Goal: Task Accomplishment & Management: Manage account settings

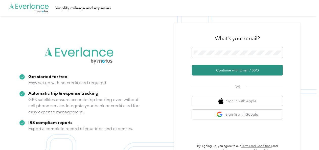
click at [218, 71] on button "Continue with Email / SSO" at bounding box center [237, 70] width 91 height 11
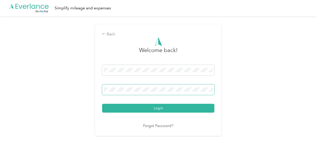
click at [160, 87] on span at bounding box center [158, 90] width 112 height 11
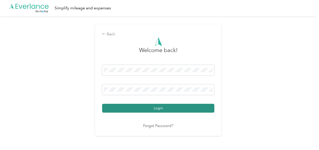
click at [153, 109] on button "Login" at bounding box center [158, 108] width 112 height 9
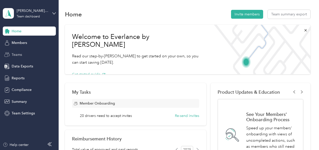
click at [18, 53] on span "Teams" at bounding box center [17, 54] width 10 height 5
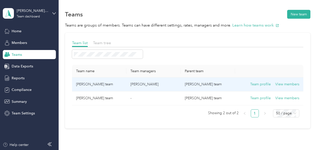
click at [90, 86] on td "[PERSON_NAME] team" at bounding box center [99, 85] width 54 height 14
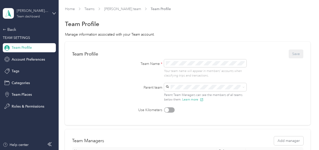
click at [37, 17] on div "Team dashboard" at bounding box center [28, 16] width 23 height 3
click at [28, 41] on div "Team dashboard" at bounding box center [21, 38] width 28 height 5
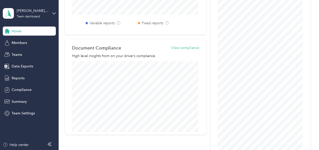
scroll to position [193, 0]
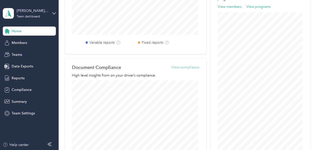
click at [186, 66] on button "View compliance" at bounding box center [186, 67] width 28 height 5
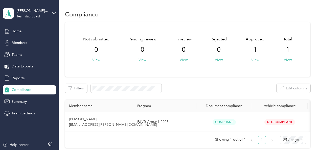
click at [253, 59] on button "View" at bounding box center [256, 59] width 8 height 5
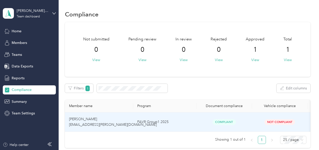
click at [281, 120] on span "Not Compliant" at bounding box center [280, 122] width 31 height 6
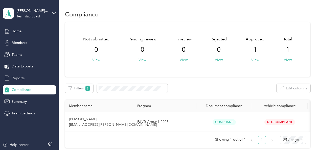
click at [22, 77] on span "Reports" at bounding box center [18, 78] width 13 height 5
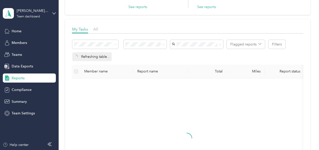
scroll to position [25, 0]
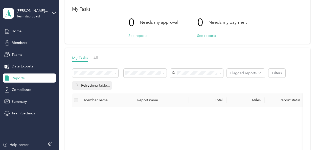
click at [138, 35] on button "See reports" at bounding box center [138, 35] width 19 height 5
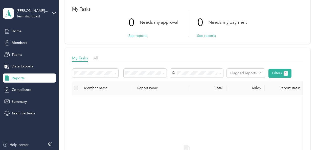
click at [96, 58] on span "All" at bounding box center [95, 58] width 5 height 5
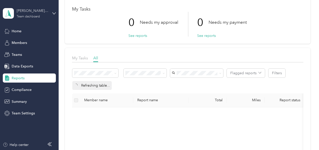
click at [28, 16] on div "Team dashboard" at bounding box center [28, 16] width 23 height 3
click at [30, 39] on div "Team dashboard" at bounding box center [21, 41] width 28 height 5
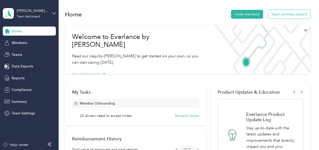
click at [289, 14] on button "Team summary export" at bounding box center [289, 14] width 43 height 9
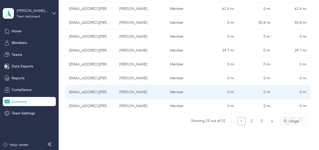
scroll to position [380, 0]
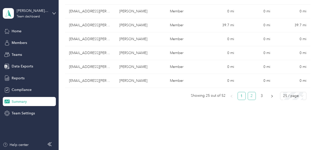
click at [251, 95] on link "2" at bounding box center [252, 96] width 8 height 8
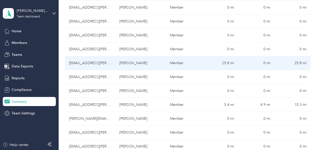
scroll to position [228, 0]
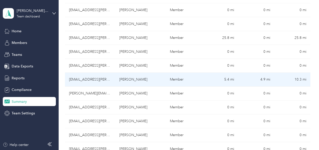
click at [100, 79] on td "[EMAIL_ADDRESS][PERSON_NAME][DOMAIN_NAME]" at bounding box center [90, 80] width 51 height 14
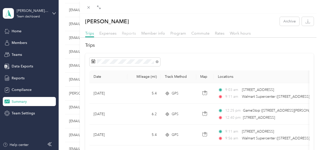
click at [130, 32] on span "Reports" at bounding box center [129, 33] width 14 height 5
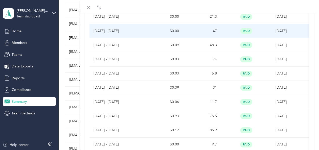
scroll to position [329, 0]
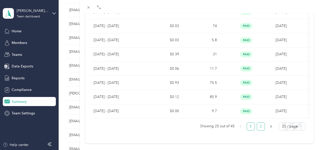
click at [257, 129] on link "2" at bounding box center [261, 127] width 8 height 8
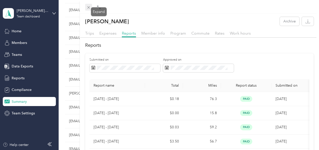
click at [90, 8] on icon at bounding box center [89, 7] width 4 height 4
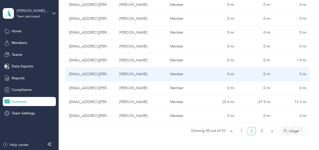
scroll to position [354, 0]
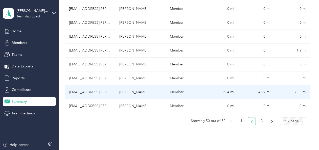
click at [137, 90] on td "[PERSON_NAME]" at bounding box center [140, 93] width 51 height 14
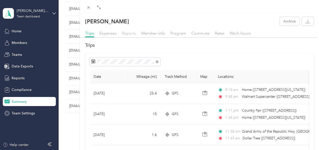
click at [131, 32] on span "Reports" at bounding box center [129, 33] width 14 height 5
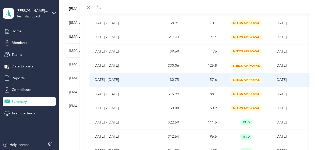
scroll to position [51, 0]
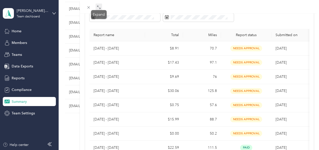
click at [101, 5] on span at bounding box center [99, 7] width 7 height 7
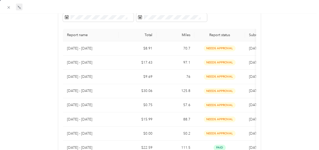
click at [21, 7] on icon at bounding box center [19, 7] width 4 height 4
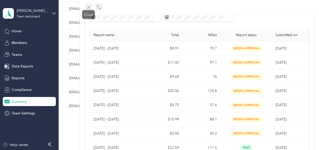
click at [87, 10] on icon at bounding box center [89, 7] width 4 height 4
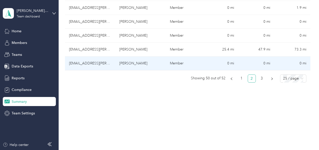
scroll to position [405, 0]
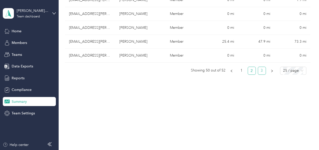
click at [261, 70] on link "3" at bounding box center [262, 71] width 8 height 8
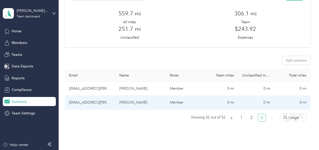
scroll to position [36, 0]
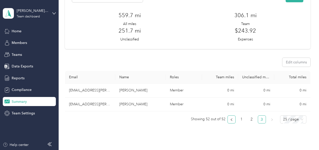
click at [230, 118] on icon "left" at bounding box center [231, 119] width 3 height 3
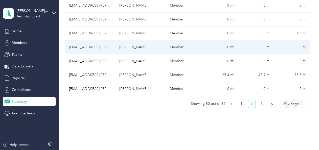
scroll to position [390, 0]
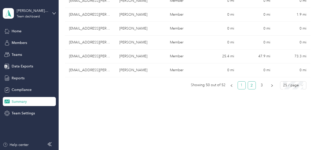
click at [239, 84] on link "1" at bounding box center [242, 86] width 8 height 8
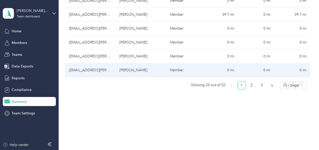
click at [134, 70] on td "[PERSON_NAME]" at bounding box center [140, 71] width 51 height 14
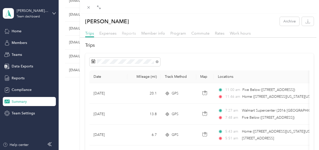
click at [128, 33] on span "Reports" at bounding box center [129, 33] width 14 height 5
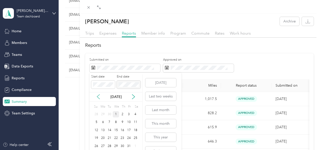
click at [99, 96] on icon at bounding box center [98, 96] width 5 height 5
click at [101, 113] on div "1" at bounding box center [103, 114] width 7 height 6
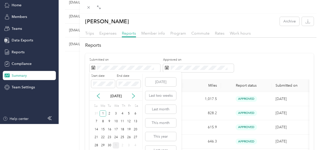
scroll to position [26, 0]
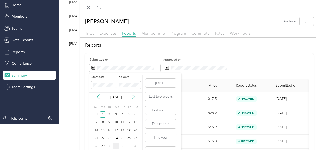
click at [135, 96] on icon at bounding box center [133, 97] width 5 height 5
click at [117, 114] on div "1" at bounding box center [116, 115] width 7 height 6
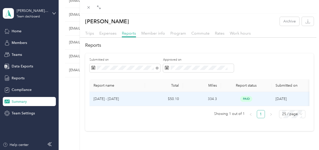
click at [103, 98] on p "[DATE] - [DATE]" at bounding box center [118, 99] width 48 height 6
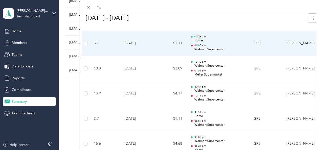
scroll to position [608, 0]
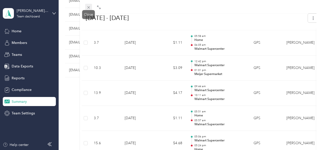
click at [88, 7] on icon at bounding box center [88, 7] width 3 height 3
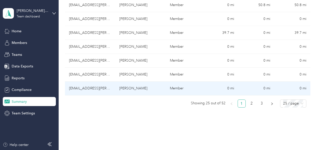
scroll to position [365, 0]
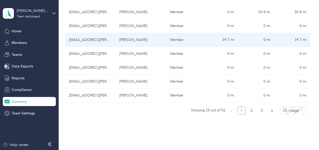
click at [139, 39] on td "[PERSON_NAME]" at bounding box center [140, 40] width 51 height 14
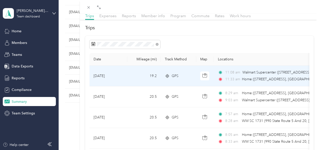
scroll to position [25, 0]
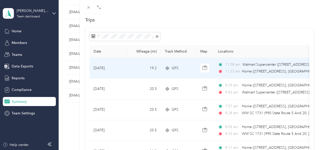
click at [101, 68] on td "[DATE]" at bounding box center [109, 68] width 38 height 21
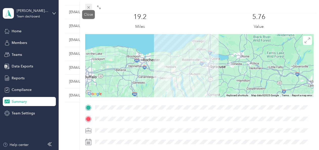
click at [89, 8] on icon at bounding box center [88, 7] width 3 height 3
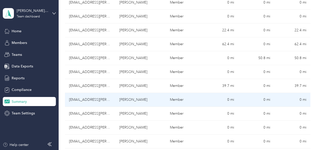
scroll to position [314, 0]
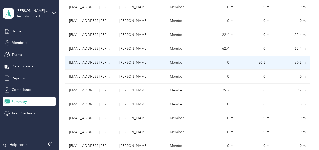
click at [142, 60] on td "[PERSON_NAME]" at bounding box center [140, 63] width 51 height 14
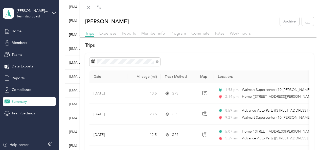
click at [123, 34] on span "Reports" at bounding box center [129, 33] width 14 height 5
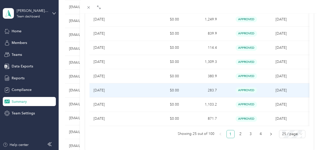
scroll to position [341, 0]
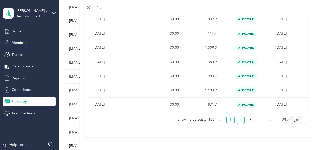
click at [237, 117] on link "2" at bounding box center [241, 120] width 8 height 8
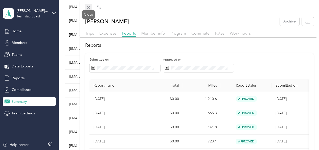
click at [87, 8] on icon at bounding box center [89, 7] width 4 height 4
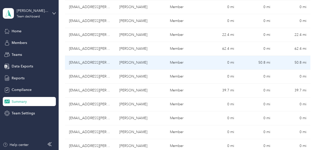
click at [142, 61] on td "[PERSON_NAME]" at bounding box center [140, 63] width 51 height 14
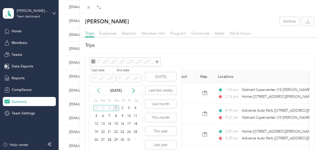
click at [100, 90] on icon at bounding box center [98, 90] width 5 height 5
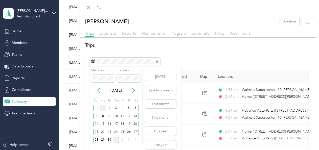
click at [103, 107] on div "1" at bounding box center [103, 108] width 7 height 6
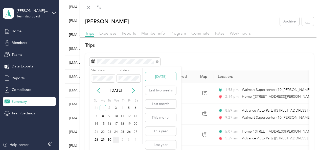
click at [159, 76] on button "[DATE]" at bounding box center [161, 76] width 31 height 9
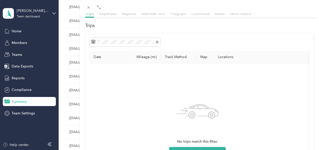
scroll to position [76, 0]
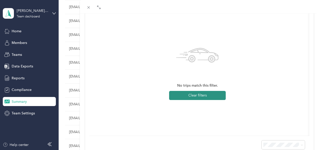
click at [195, 94] on button "Clear filters" at bounding box center [197, 95] width 57 height 9
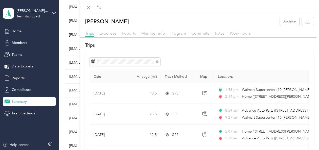
click at [127, 32] on span "Reports" at bounding box center [129, 33] width 14 height 5
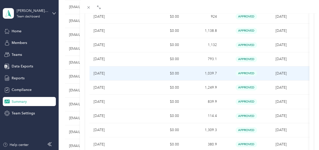
scroll to position [341, 0]
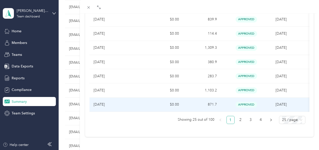
click at [212, 98] on td "871.7" at bounding box center [202, 105] width 38 height 14
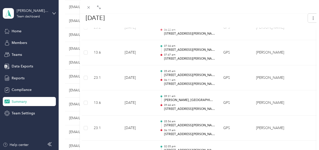
scroll to position [645, 0]
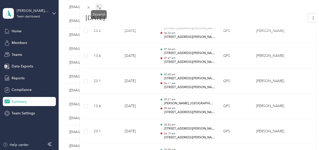
click at [99, 7] on icon at bounding box center [99, 7] width 4 height 4
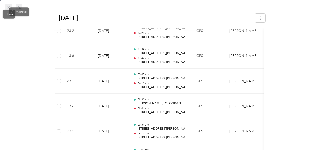
click at [6, 7] on span at bounding box center [8, 7] width 7 height 7
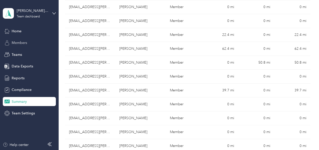
click at [23, 43] on span "Members" at bounding box center [19, 42] width 15 height 5
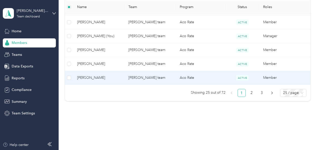
scroll to position [404, 0]
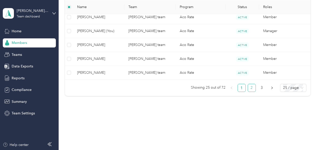
click at [250, 86] on link "2" at bounding box center [252, 88] width 8 height 8
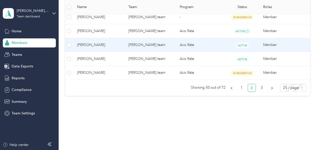
click at [91, 44] on span "[PERSON_NAME]" at bounding box center [98, 45] width 43 height 6
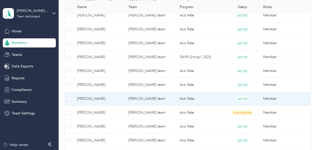
scroll to position [252, 0]
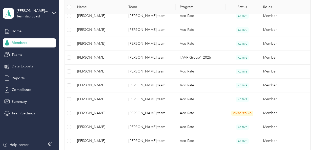
click at [29, 66] on span "Data Exports" at bounding box center [23, 66] width 22 height 5
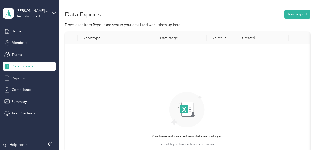
click at [22, 77] on span "Reports" at bounding box center [18, 78] width 13 height 5
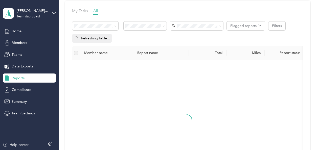
scroll to position [76, 0]
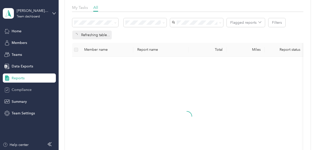
click at [27, 90] on span "Compliance" at bounding box center [22, 89] width 20 height 5
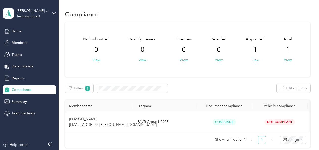
scroll to position [25, 0]
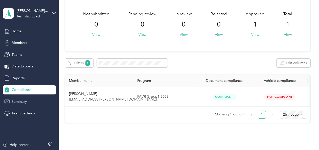
click at [22, 103] on span "Summary" at bounding box center [19, 101] width 15 height 5
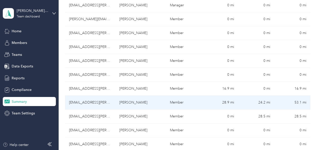
scroll to position [135, 0]
click at [132, 103] on td "[PERSON_NAME]" at bounding box center [140, 103] width 51 height 14
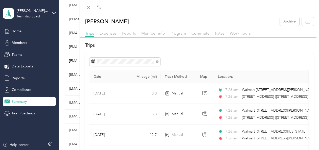
click at [131, 31] on span "Reports" at bounding box center [129, 33] width 14 height 5
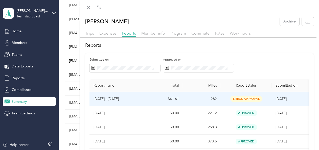
click at [115, 100] on p "[DATE] - [DATE]" at bounding box center [118, 99] width 48 height 6
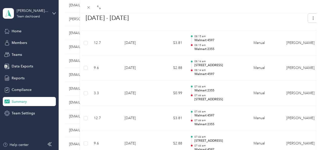
scroll to position [633, 0]
click at [88, 7] on icon at bounding box center [88, 7] width 3 height 3
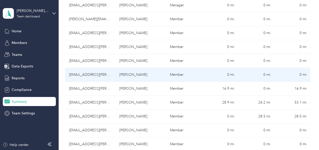
click at [133, 76] on td "[PERSON_NAME]" at bounding box center [140, 75] width 51 height 14
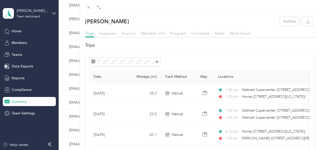
click at [125, 33] on span "Reports" at bounding box center [129, 33] width 14 height 5
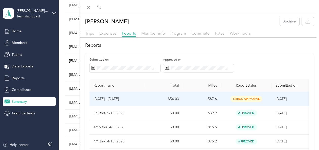
click at [112, 98] on p "[DATE] - [DATE]" at bounding box center [118, 99] width 48 height 6
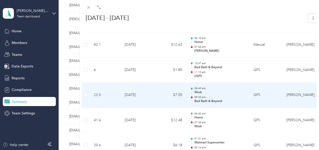
scroll to position [228, 0]
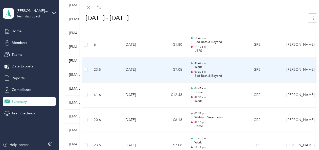
click at [86, 72] on td at bounding box center [86, 69] width 8 height 25
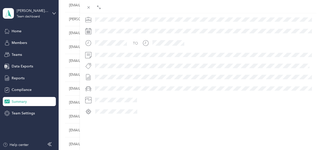
scroll to position [142, 0]
click at [87, 7] on icon at bounding box center [89, 7] width 4 height 4
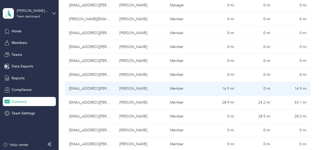
click at [121, 88] on td "[PERSON_NAME]" at bounding box center [140, 89] width 51 height 14
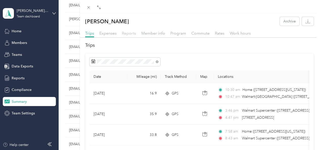
click at [125, 33] on span "Reports" at bounding box center [129, 33] width 14 height 5
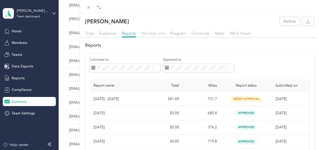
click at [149, 33] on span "Member info" at bounding box center [154, 33] width 24 height 5
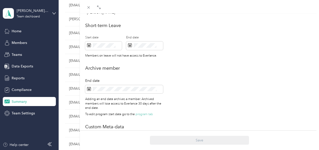
scroll to position [228, 0]
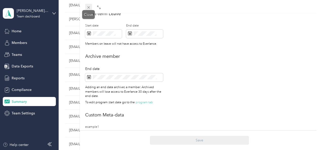
click at [87, 6] on icon at bounding box center [89, 7] width 4 height 4
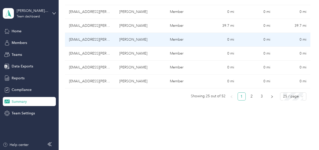
scroll to position [388, 0]
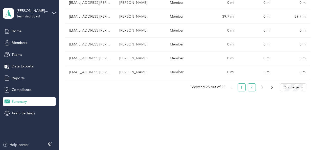
click at [251, 85] on link "2" at bounding box center [252, 88] width 8 height 8
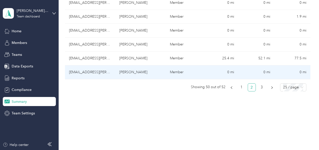
click at [84, 72] on td "[EMAIL_ADDRESS][PERSON_NAME][DOMAIN_NAME]" at bounding box center [90, 73] width 51 height 14
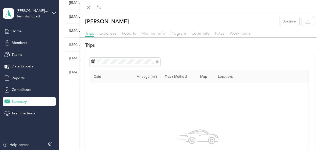
click at [159, 32] on span "Member info" at bounding box center [154, 33] width 24 height 5
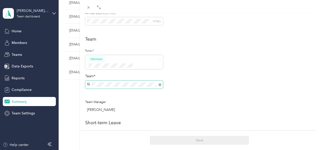
scroll to position [127, 0]
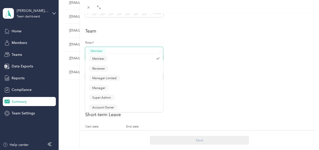
click at [154, 55] on span at bounding box center [121, 57] width 68 height 5
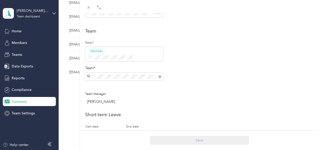
click at [217, 69] on div "Team Roles* Member Team* Team Manager [PERSON_NAME]" at bounding box center [199, 67] width 229 height 79
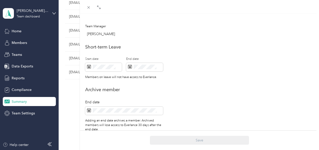
scroll to position [203, 0]
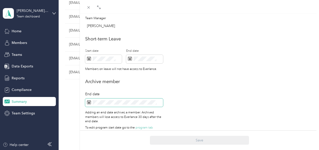
click at [87, 101] on icon at bounding box center [89, 103] width 4 height 4
click at [89, 101] on icon at bounding box center [89, 103] width 4 height 4
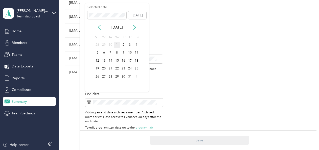
click at [100, 26] on icon at bounding box center [99, 27] width 5 height 5
click at [100, 28] on icon at bounding box center [99, 27] width 5 height 5
click at [98, 84] on div "31" at bounding box center [97, 85] width 7 height 6
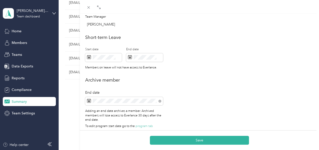
scroll to position [205, 0]
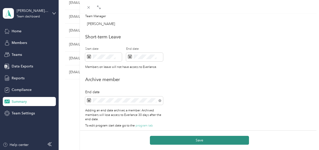
click at [195, 141] on button "Save" at bounding box center [199, 140] width 99 height 9
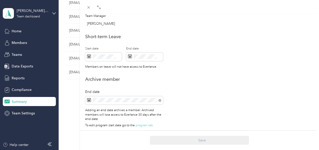
scroll to position [222, 0]
click at [87, 5] on icon at bounding box center [89, 7] width 4 height 4
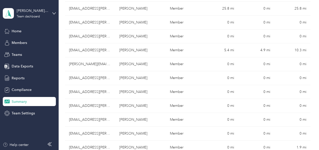
scroll to position [236, 0]
